Goal: Transaction & Acquisition: Purchase product/service

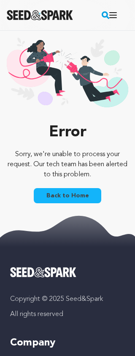
click at [90, 200] on link "Back to Home" at bounding box center [67, 195] width 67 height 15
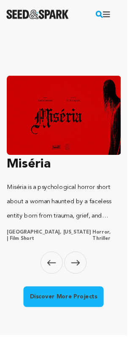
scroll to position [0, 253]
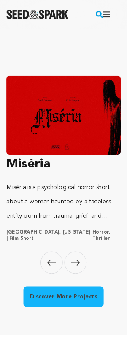
click at [74, 326] on link "Discover More Projects" at bounding box center [67, 315] width 85 height 22
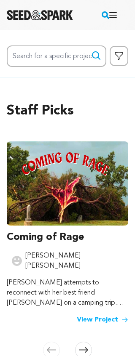
scroll to position [0, 161]
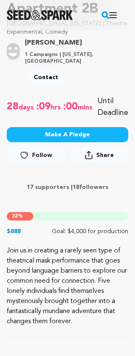
scroll to position [151, 0]
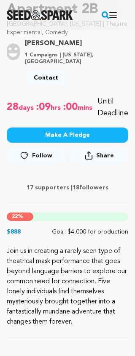
click at [85, 136] on button "Make A Pledge" at bounding box center [67, 135] width 121 height 15
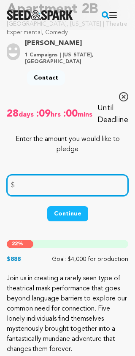
click at [57, 189] on input "number" at bounding box center [67, 185] width 121 height 21
type input "1000"
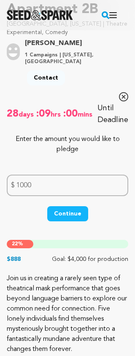
click at [72, 211] on button "Continue" at bounding box center [67, 213] width 41 height 15
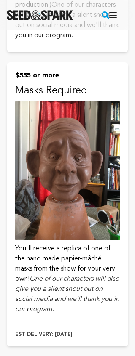
scroll to position [1654, 0]
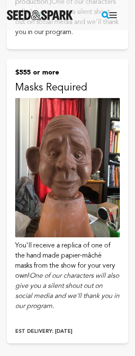
click at [96, 205] on img at bounding box center [67, 167] width 104 height 139
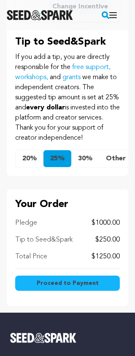
scroll to position [662, 0]
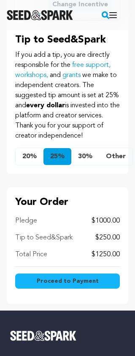
click at [116, 165] on button "Other" at bounding box center [115, 157] width 33 height 17
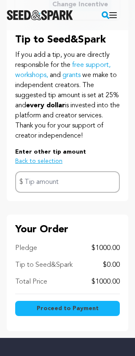
scroll to position [662, 0]
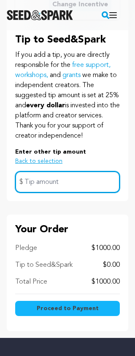
click at [76, 189] on input "text" at bounding box center [67, 181] width 104 height 21
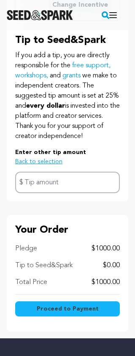
click at [49, 166] on button "Back to selection" at bounding box center [38, 161] width 47 height 8
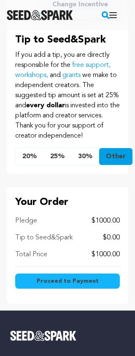
click at [123, 165] on button "Other" at bounding box center [115, 157] width 33 height 17
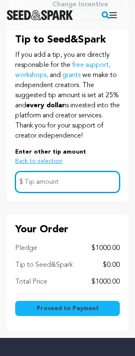
click at [48, 193] on input "text" at bounding box center [67, 181] width 104 height 21
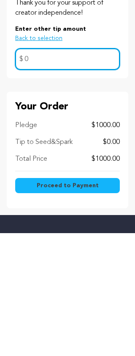
type input "0"
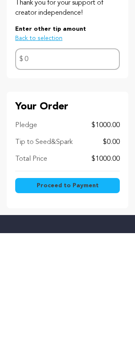
click at [89, 305] on span "Proceed to Payment" at bounding box center [68, 309] width 62 height 8
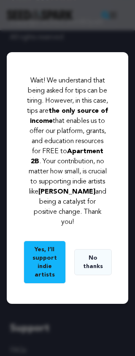
scroll to position [1049, 0]
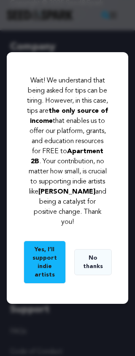
click at [98, 275] on button "No thanks" at bounding box center [92, 262] width 37 height 26
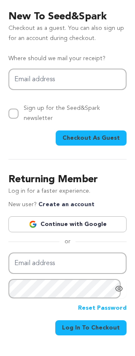
click at [113, 132] on button "Checkout As Guest" at bounding box center [91, 138] width 71 height 15
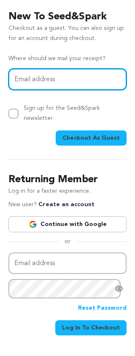
type input "cindy_kaufmann@hotmail.com"
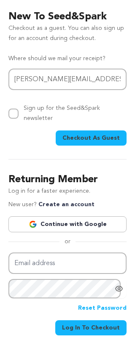
click at [115, 134] on span "Checkout As Guest" at bounding box center [90, 138] width 57 height 8
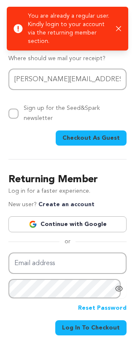
click at [119, 30] on icon "button" at bounding box center [118, 28] width 5 height 5
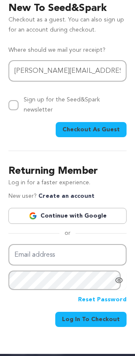
scroll to position [8, 0]
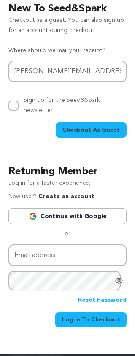
click at [105, 316] on span "Log In To Checkout" at bounding box center [91, 320] width 58 height 8
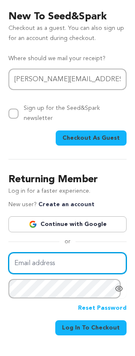
scroll to position [0, 0]
